Goal: Contribute content

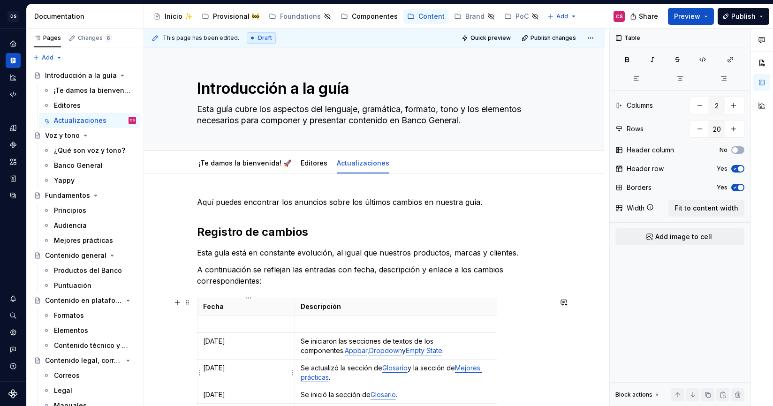
scroll to position [35, 0]
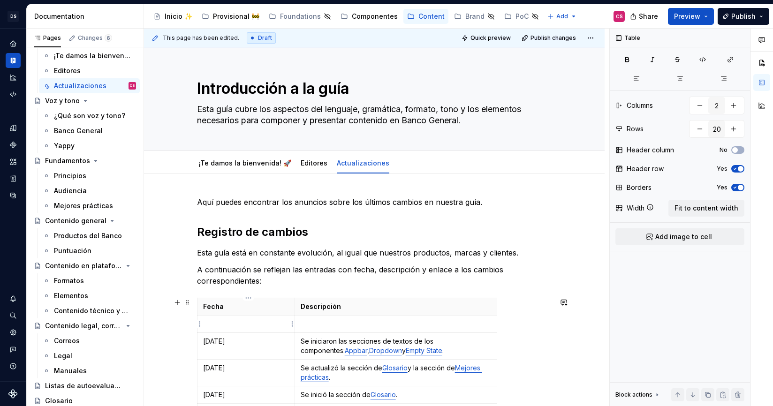
type textarea "*"
click at [322, 319] on td at bounding box center [396, 324] width 202 height 17
click at [444, 344] on p "Se iniciaron las secciones de textos de los componentes: Appbar , Dropdown y Em…" at bounding box center [396, 346] width 190 height 19
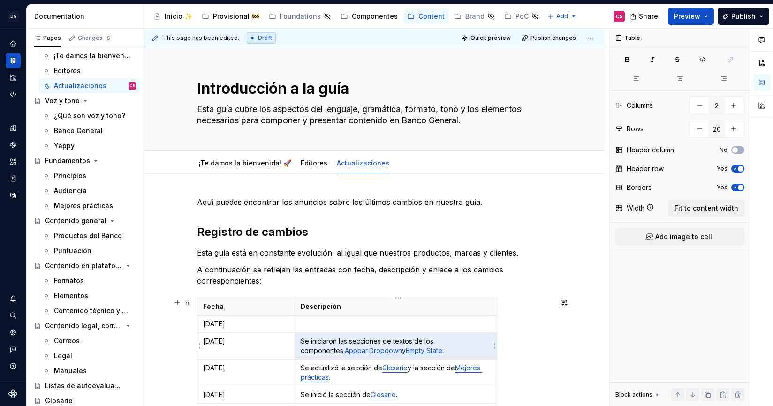
click at [444, 344] on p "Se iniciaron las secciones de textos de los componentes: Appbar , Dropdown y Em…" at bounding box center [396, 346] width 190 height 19
click at [413, 341] on p "Se iniciaron las secciones de textos de los componentes: Appbar , Dropdown y Em…" at bounding box center [396, 346] width 190 height 19
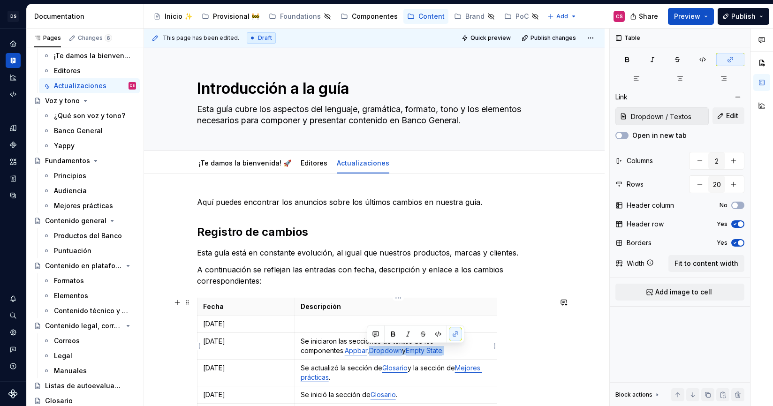
type input "Appbar / Textos"
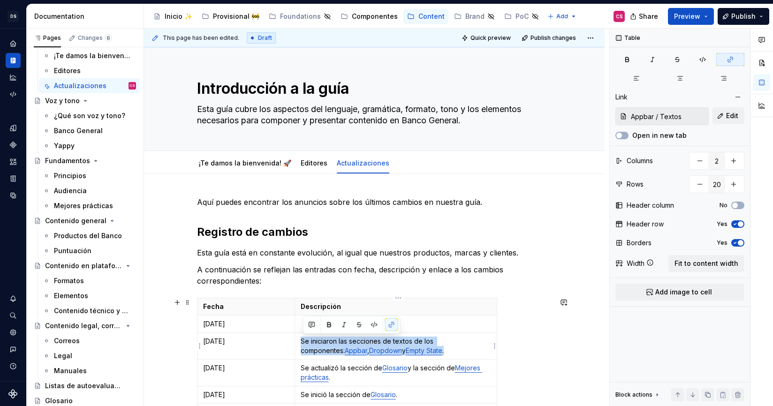
drag, startPoint x: 412, startPoint y: 352, endPoint x: 303, endPoint y: 341, distance: 109.9
click at [303, 341] on p "Se iniciaron las secciones de textos de los componentes: Appbar , Dropdown y Em…" at bounding box center [396, 346] width 190 height 19
copy p "Se iniciaron las secciones de textos de los componentes: Appbar , Dropdown y Em…"
click at [470, 318] on td at bounding box center [396, 324] width 202 height 17
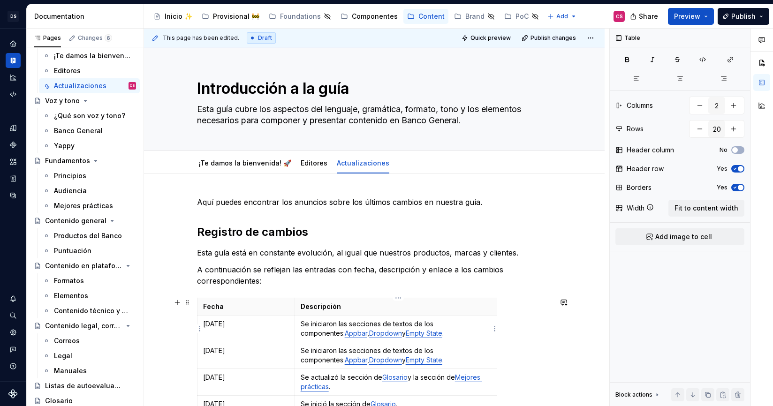
click at [327, 324] on p "Se iniciaron las secciones de textos de los componentes: Appbar , Dropdown y Em…" at bounding box center [396, 328] width 190 height 19
drag, startPoint x: 327, startPoint y: 324, endPoint x: 462, endPoint y: 327, distance: 135.6
click at [462, 327] on p "Se iniciaron las secciones de textos de los componentes: Appbar , Dropdown y Em…" at bounding box center [396, 328] width 190 height 19
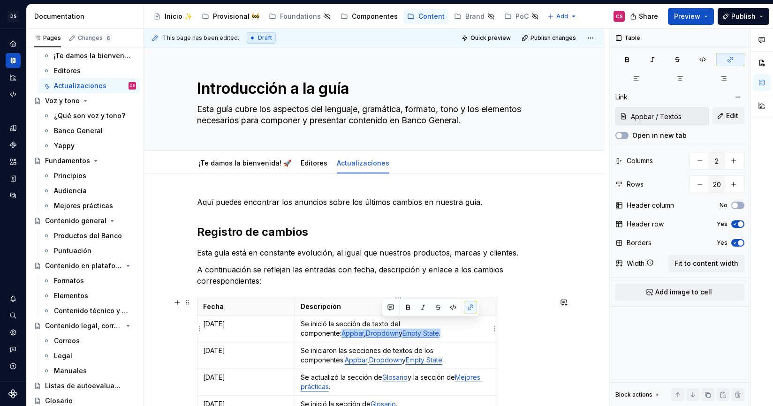
drag, startPoint x: 424, startPoint y: 336, endPoint x: 444, endPoint y: 325, distance: 23.1
click at [444, 325] on p "Se inició la sección de texto del componente: Appbar , Dropdown y Empty State ." at bounding box center [396, 328] width 190 height 19
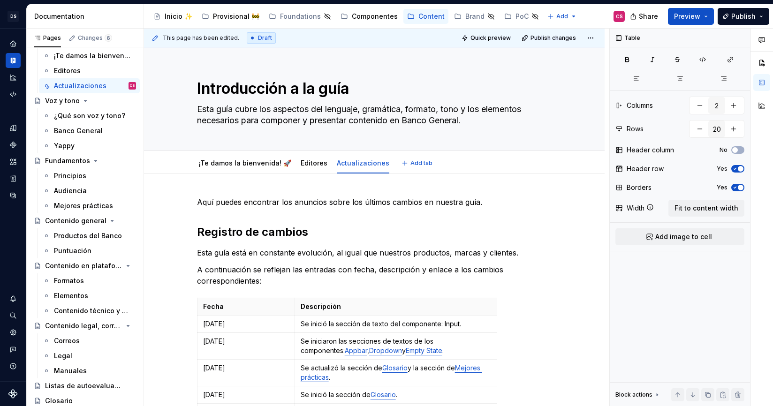
type textarea "*"
click at [449, 325] on p "Se inició la sección de texto del componente: Input." at bounding box center [396, 323] width 190 height 9
click at [533, 305] on button "button" at bounding box center [533, 307] width 13 height 13
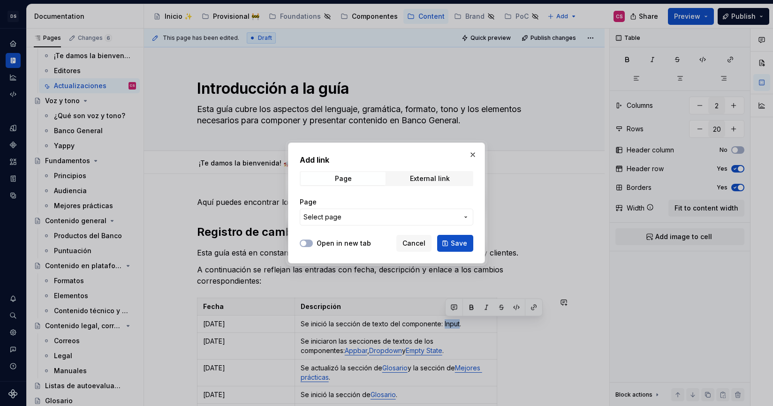
click at [361, 219] on span "Select page" at bounding box center [380, 216] width 155 height 9
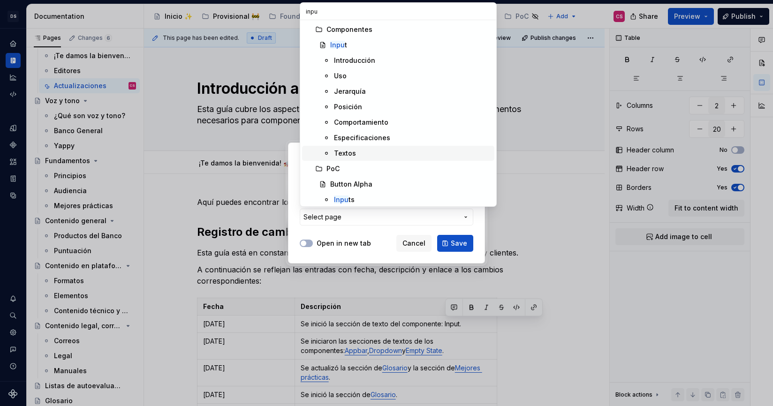
type input "inpu"
click at [365, 155] on div "Textos" at bounding box center [412, 153] width 157 height 9
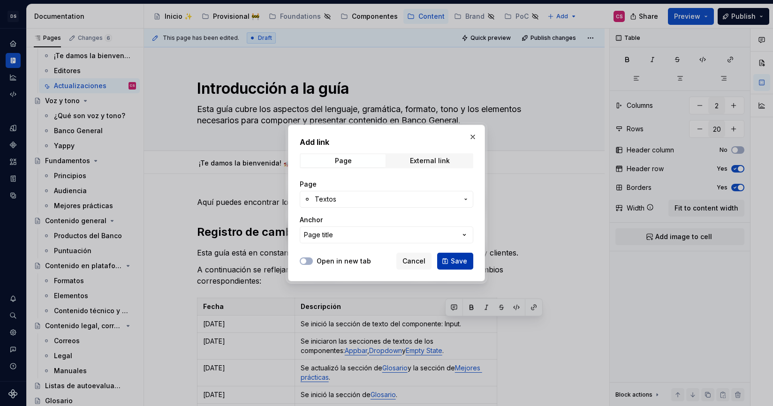
click at [457, 258] on span "Save" at bounding box center [459, 261] width 16 height 9
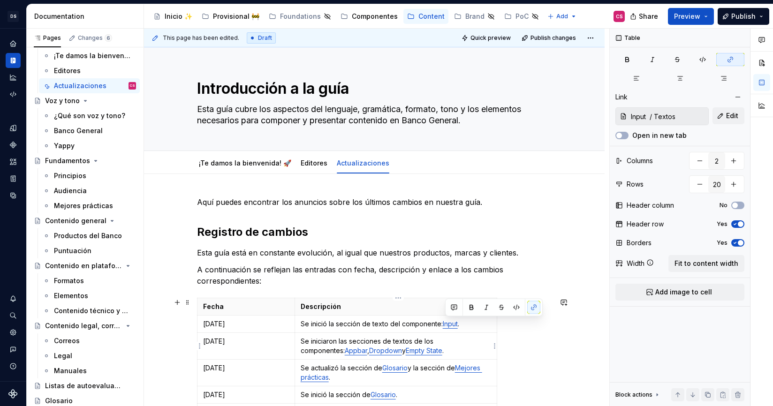
click at [365, 341] on p "Se iniciaron las secciones de textos de los componentes: Appbar , Dropdown y Em…" at bounding box center [396, 346] width 190 height 19
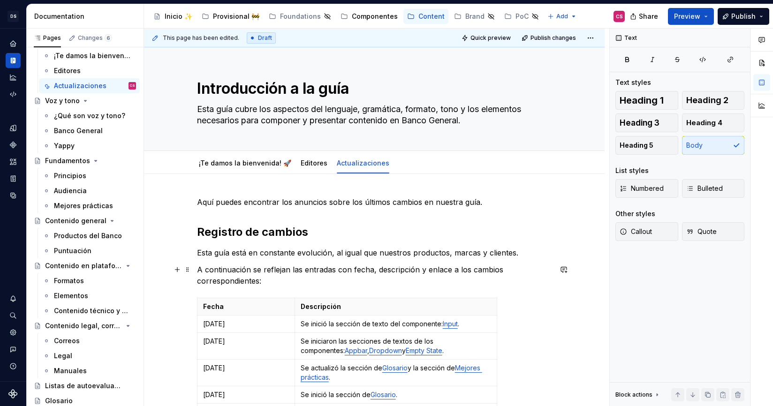
click at [294, 284] on p "A continuación se reflejan las entradas con fecha, descripción y enlace a los c…" at bounding box center [374, 275] width 355 height 23
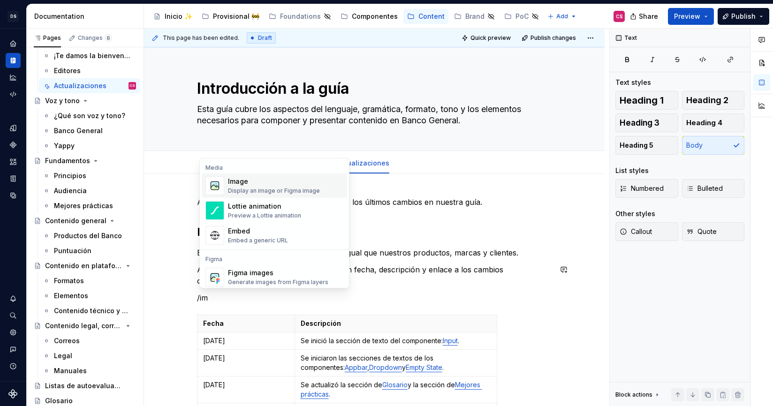
click at [269, 187] on div "Display an image or Figma image" at bounding box center [274, 191] width 92 height 8
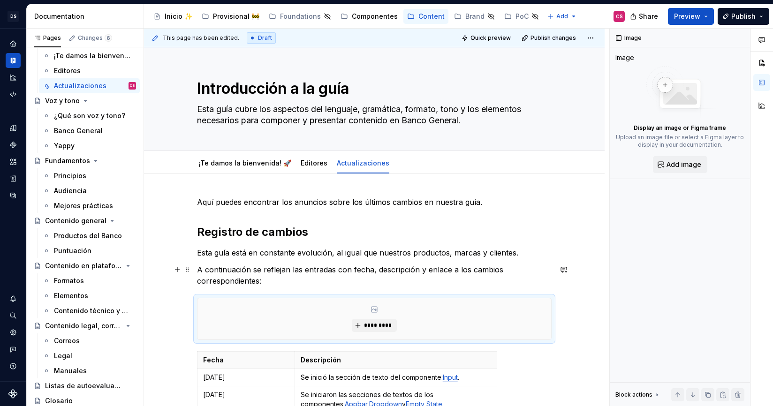
click at [226, 272] on p "A continuación se reflejan las entradas con fecha, descripción y enlace a los c…" at bounding box center [374, 275] width 355 height 23
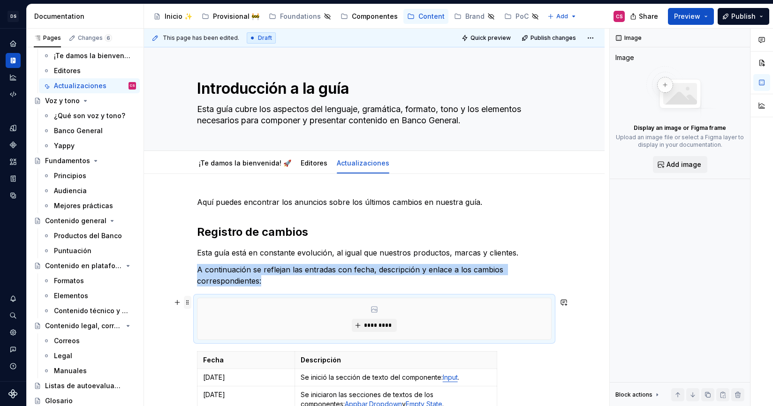
click at [189, 305] on span at bounding box center [188, 302] width 8 height 13
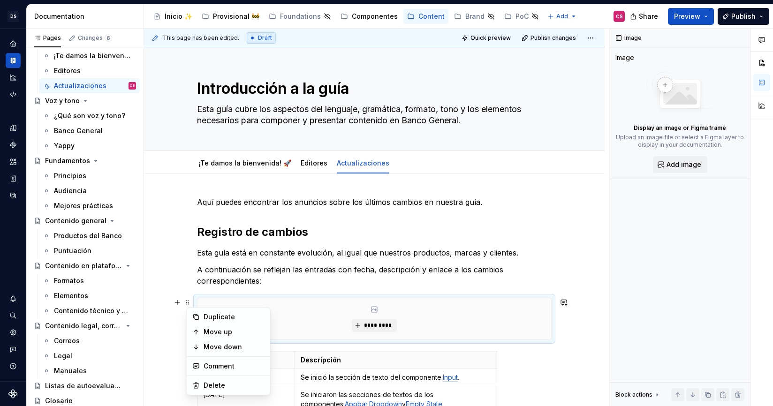
click at [213, 300] on div "*********" at bounding box center [374, 318] width 354 height 41
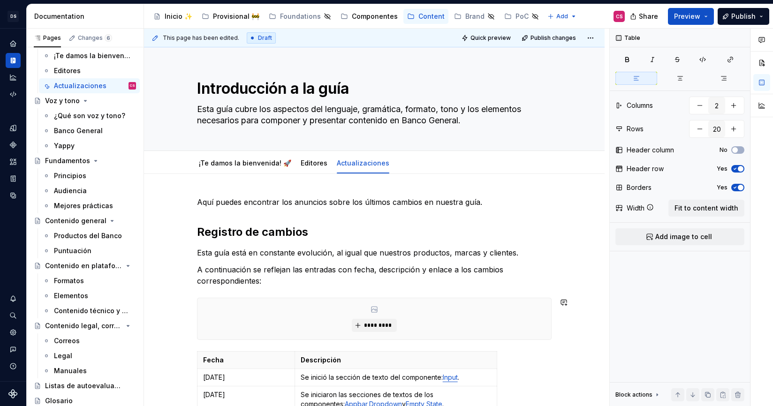
click at [201, 305] on div "*********" at bounding box center [374, 318] width 354 height 41
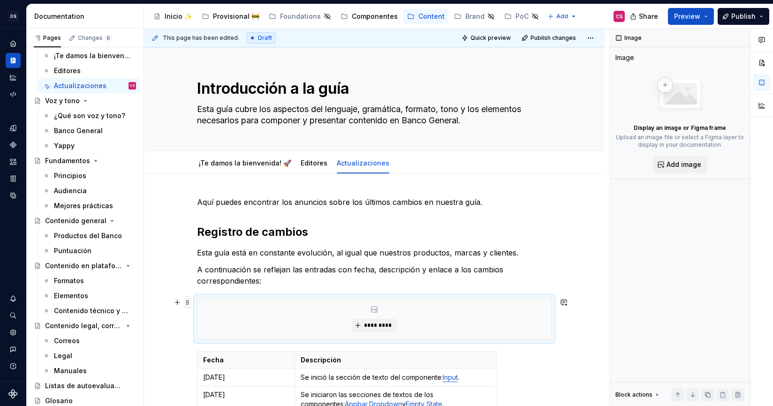
click at [189, 302] on span at bounding box center [188, 302] width 8 height 13
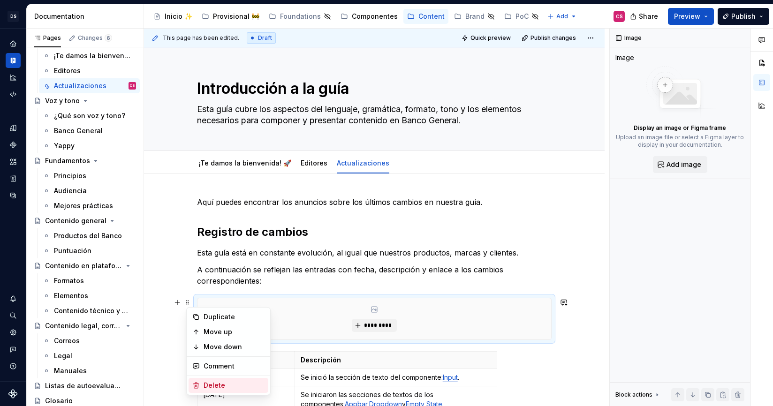
click at [218, 385] on div "Delete" at bounding box center [234, 385] width 61 height 9
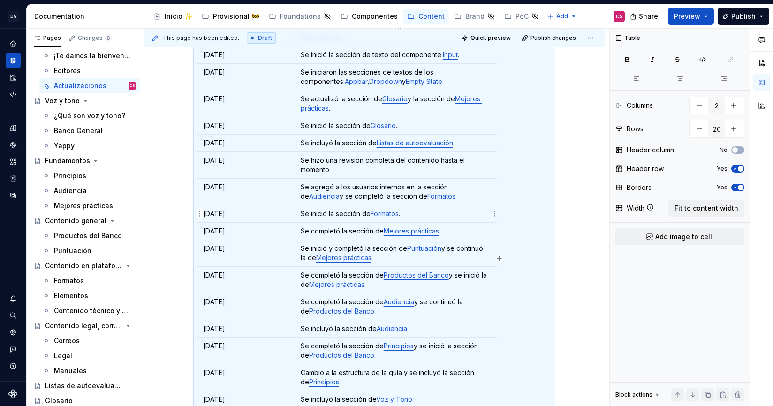
scroll to position [0, 0]
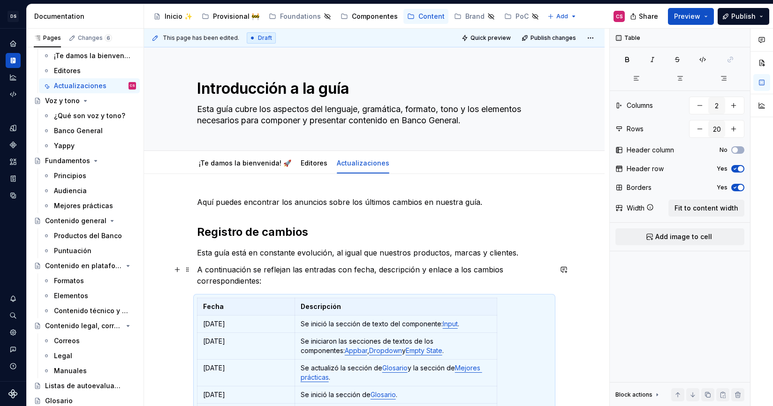
click at [264, 271] on p "A continuación se reflejan las entradas con fecha, descripción y enlace a los c…" at bounding box center [374, 275] width 355 height 23
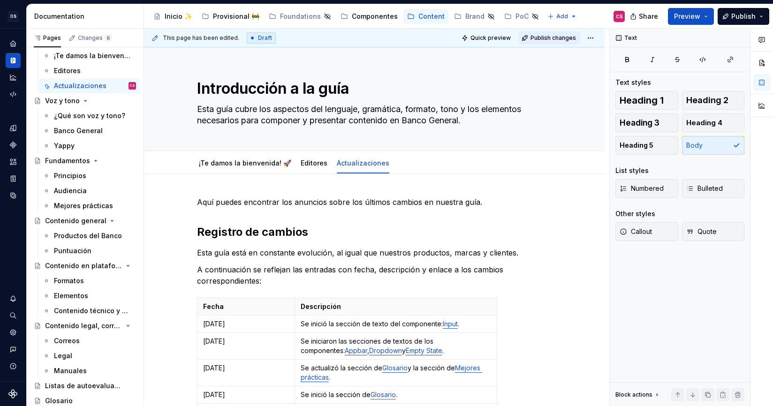
click at [553, 41] on span "Publish changes" at bounding box center [553, 38] width 45 height 8
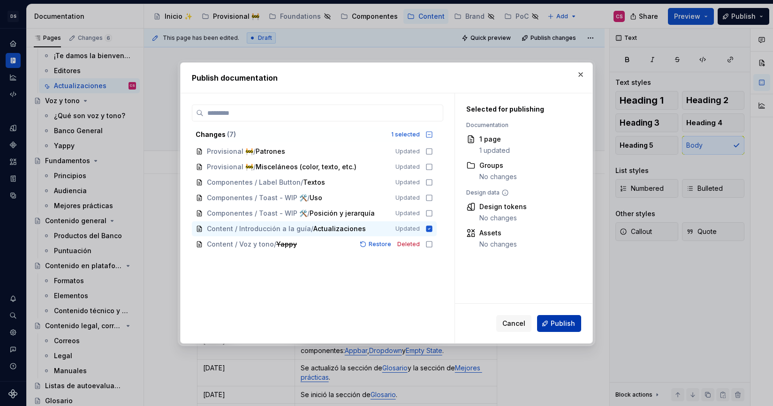
click at [559, 329] on button "Publish" at bounding box center [559, 323] width 44 height 17
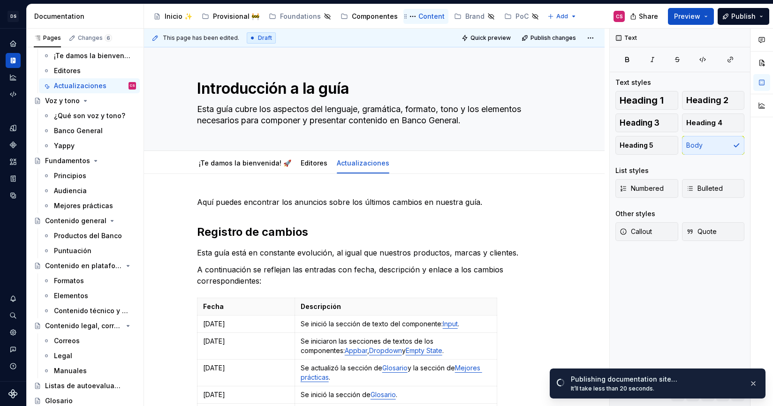
click at [418, 18] on div "Content" at bounding box center [431, 16] width 26 height 9
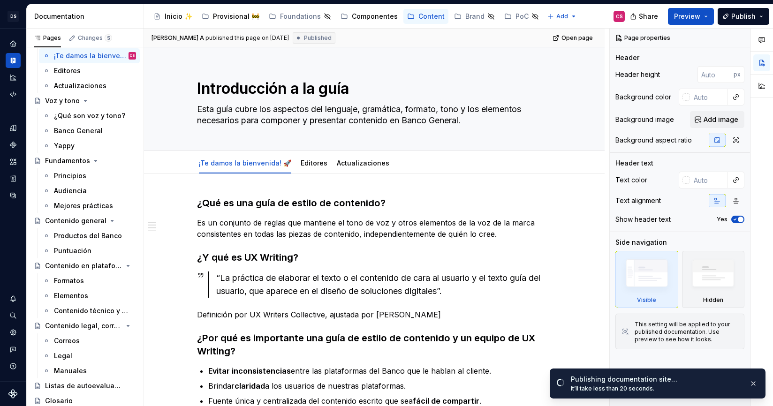
type textarea "*"
